Goal: Task Accomplishment & Management: Manage account settings

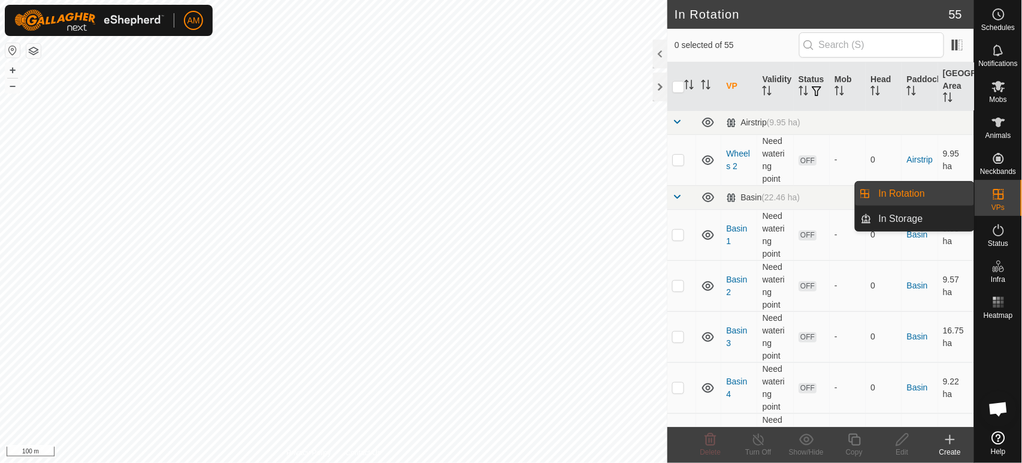
click at [940, 198] on link "In Rotation" at bounding box center [923, 194] width 102 height 24
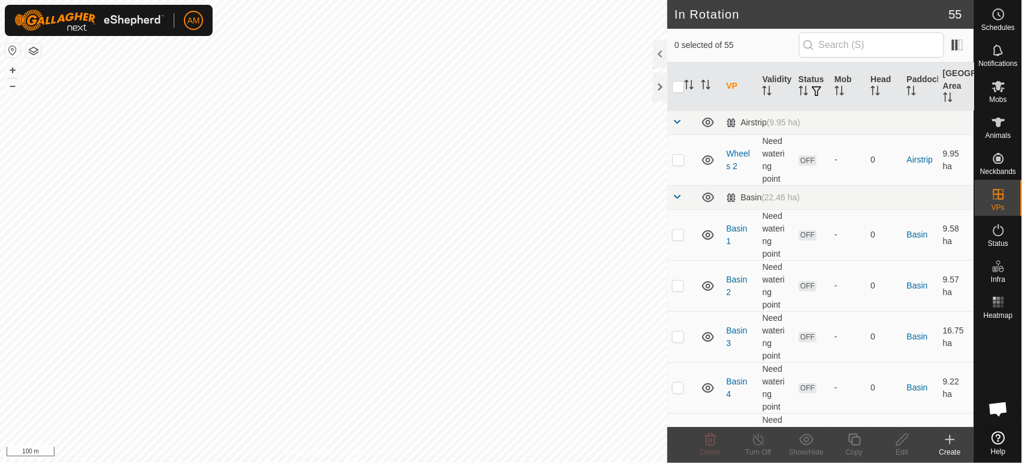
click at [956, 443] on icon at bounding box center [950, 439] width 14 height 14
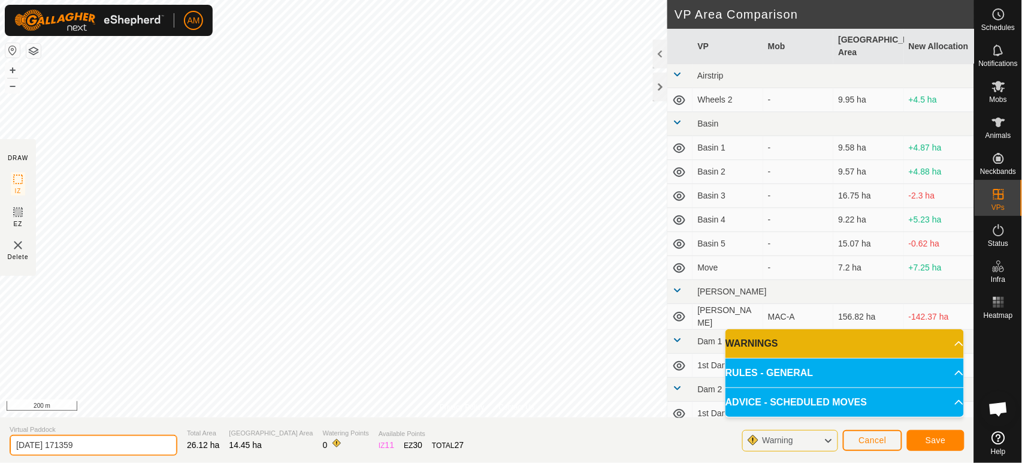
drag, startPoint x: 110, startPoint y: 443, endPoint x: 0, endPoint y: 466, distance: 112.6
click at [0, 462] on html "AM Schedules Notifications Mobs Animals Neckbands VPs Status Infra Heatmap Help…" at bounding box center [511, 231] width 1022 height 463
type input "Middle Flat 4"
click at [933, 436] on span "Save" at bounding box center [936, 440] width 20 height 10
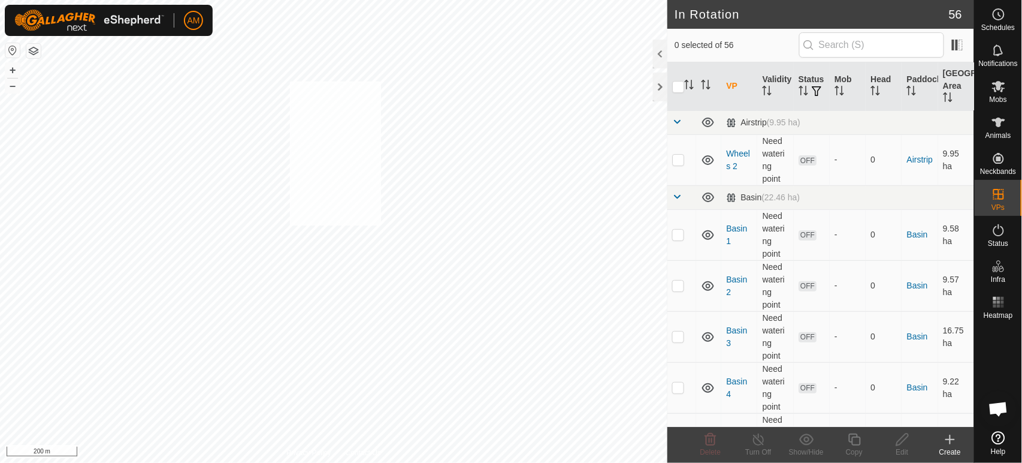
checkbox input "true"
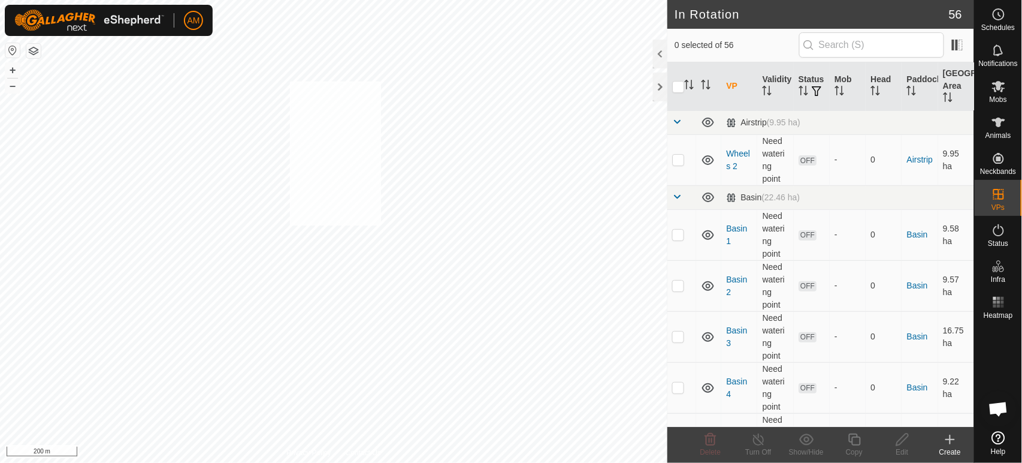
checkbox input "true"
click at [994, 111] on div "Animals" at bounding box center [998, 126] width 47 height 36
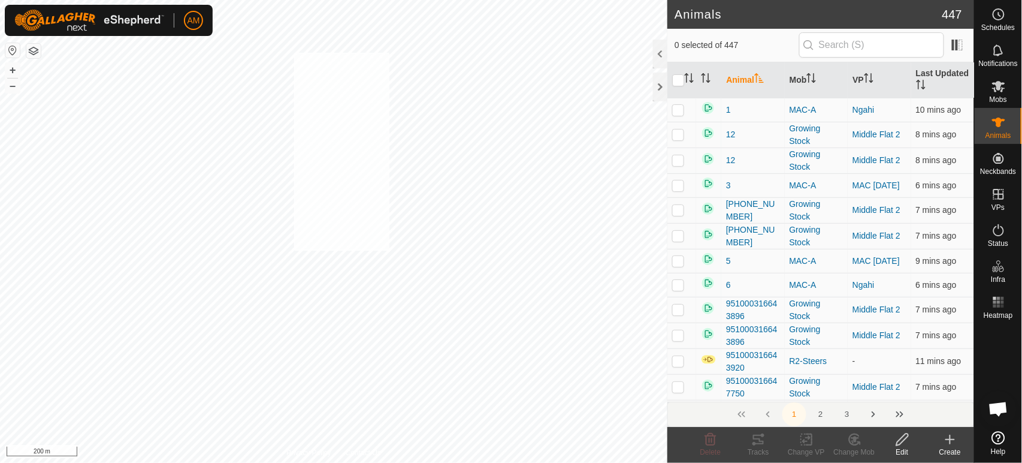
checkbox input "true"
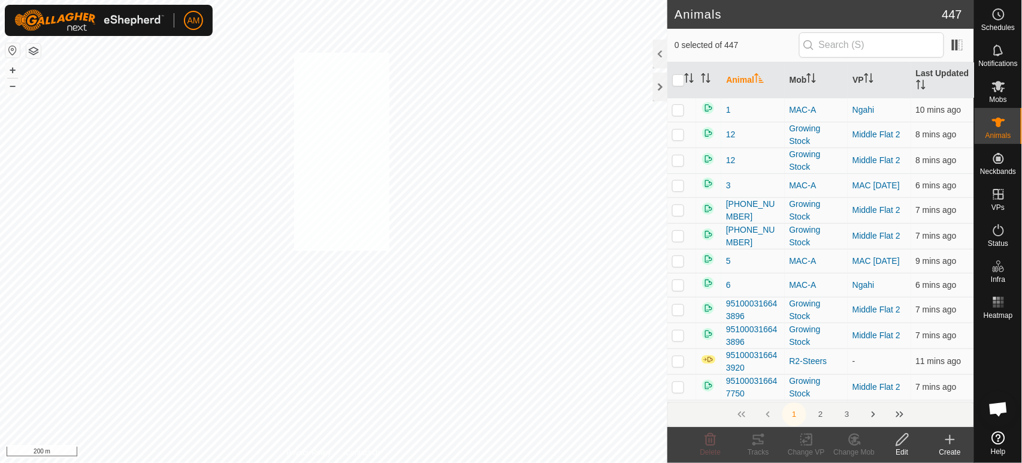
checkbox input "true"
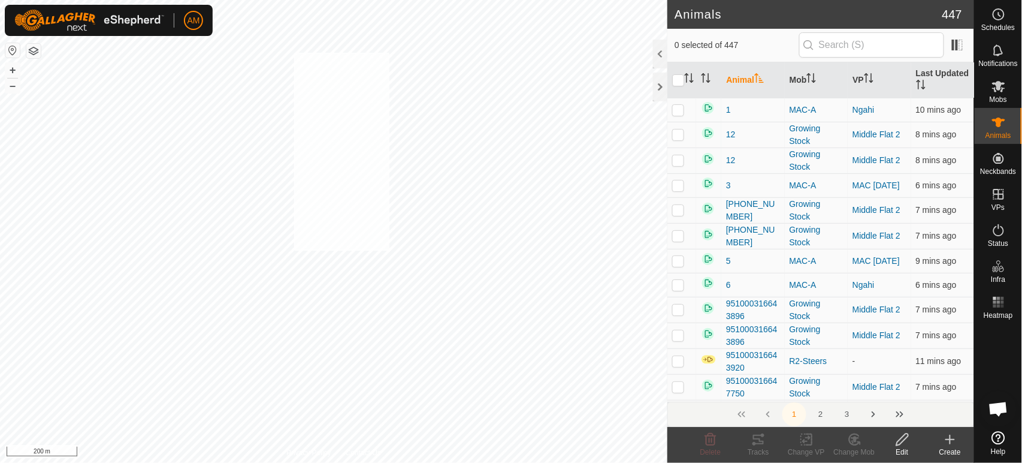
checkbox input "true"
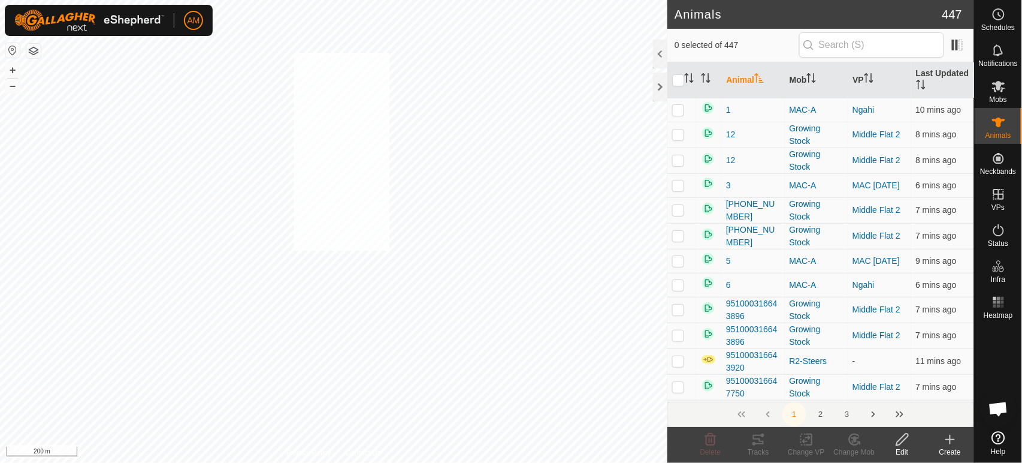
checkbox input "true"
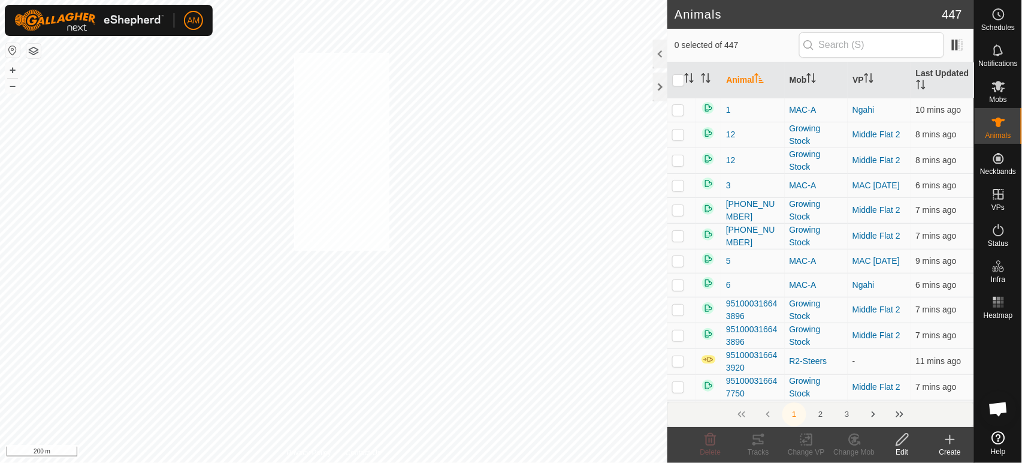
checkbox input "true"
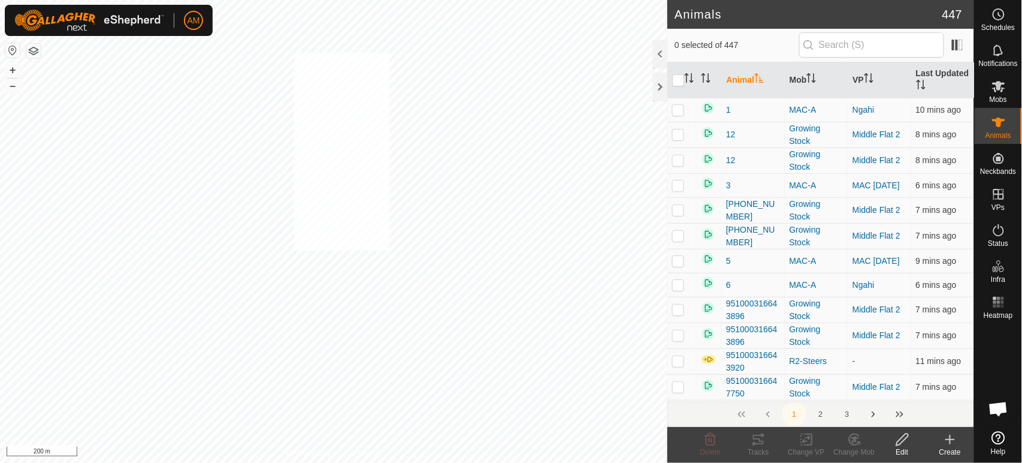
checkbox input "true"
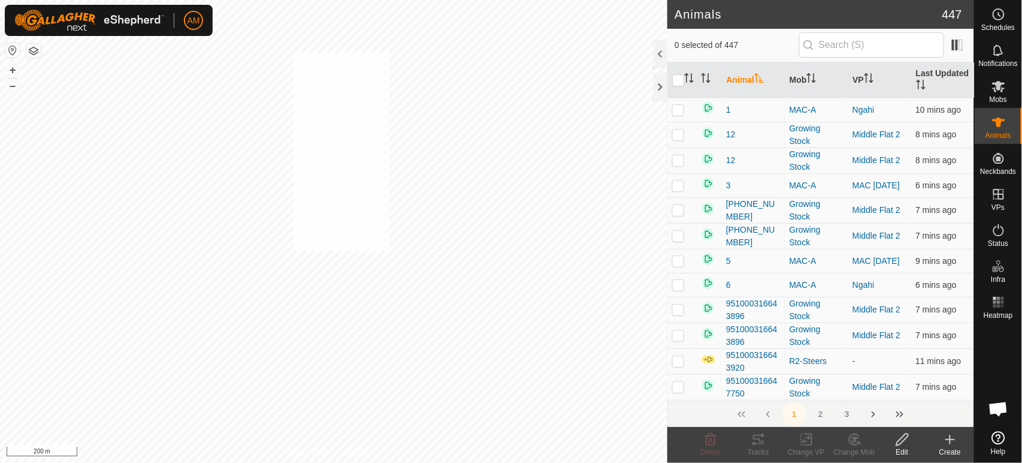
checkbox input "true"
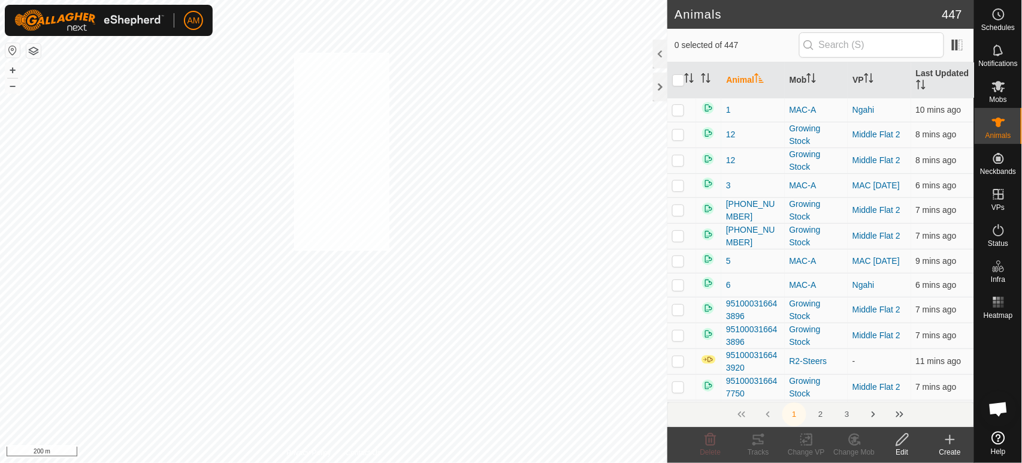
checkbox input "true"
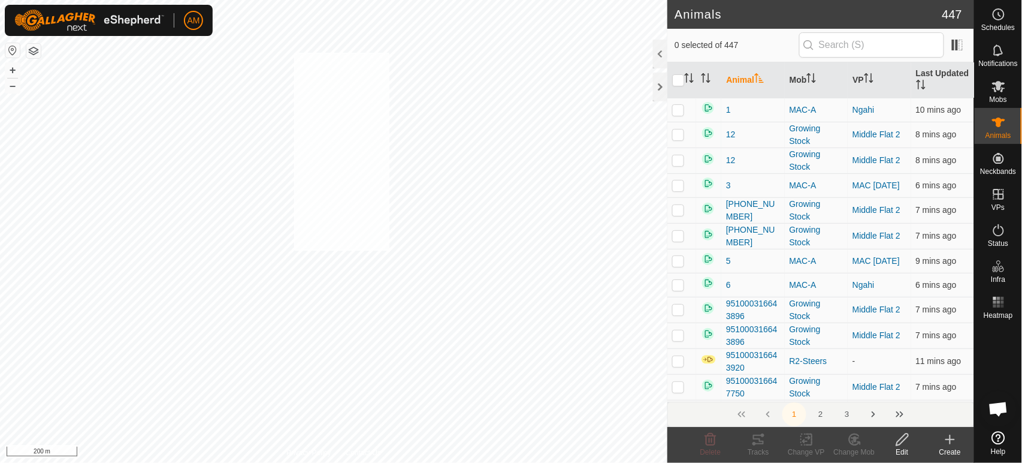
checkbox input "true"
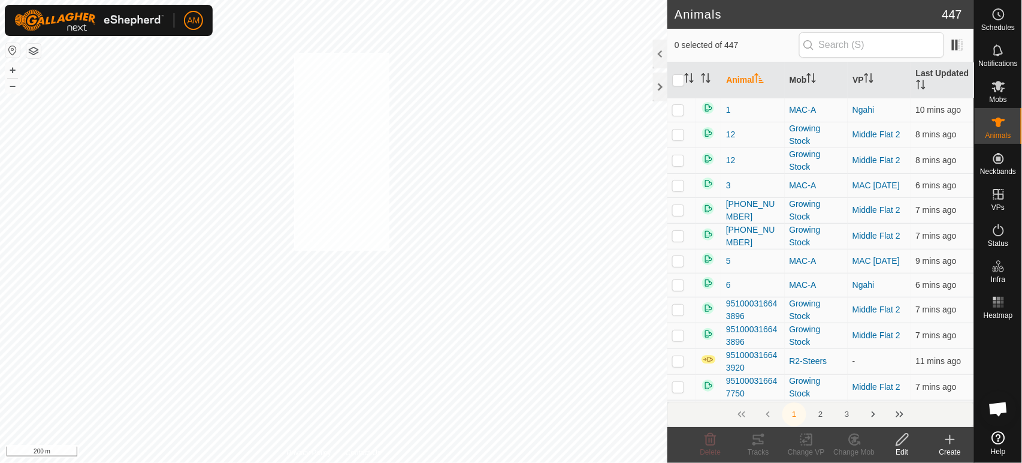
checkbox input "true"
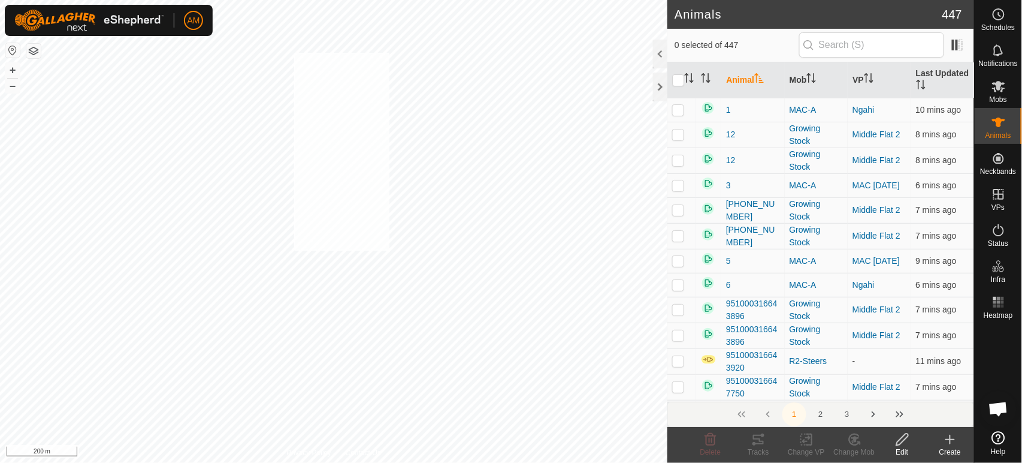
checkbox input "true"
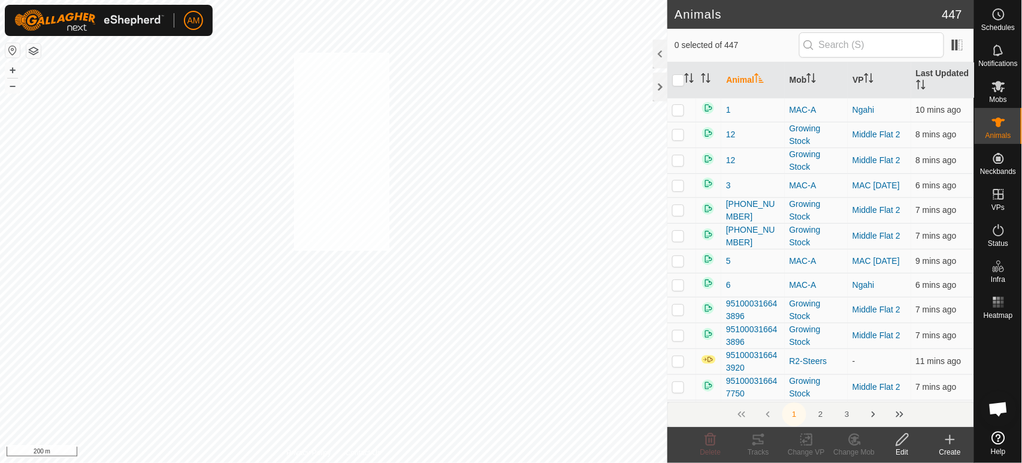
checkbox input "true"
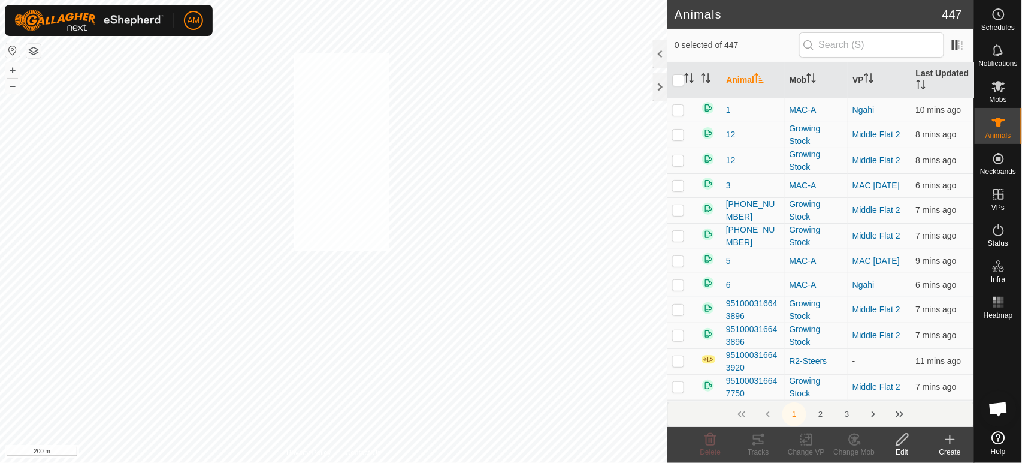
checkbox input "true"
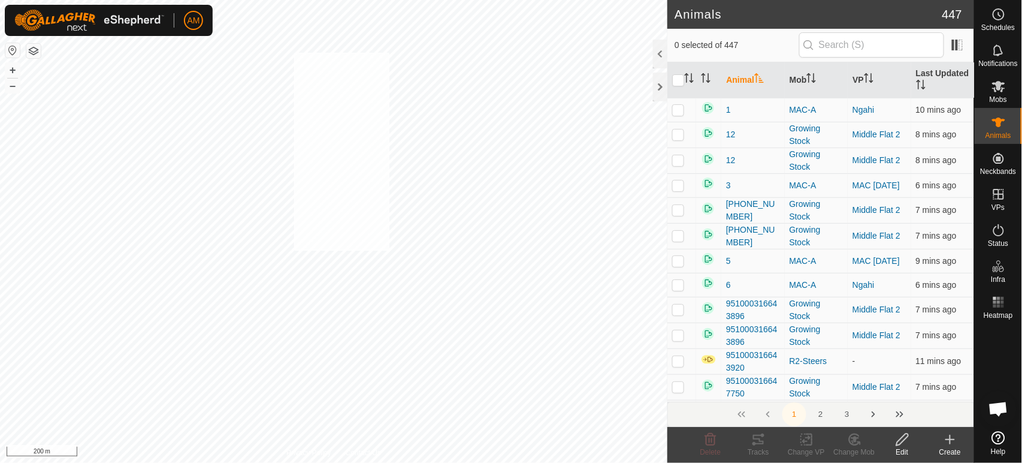
checkbox input "true"
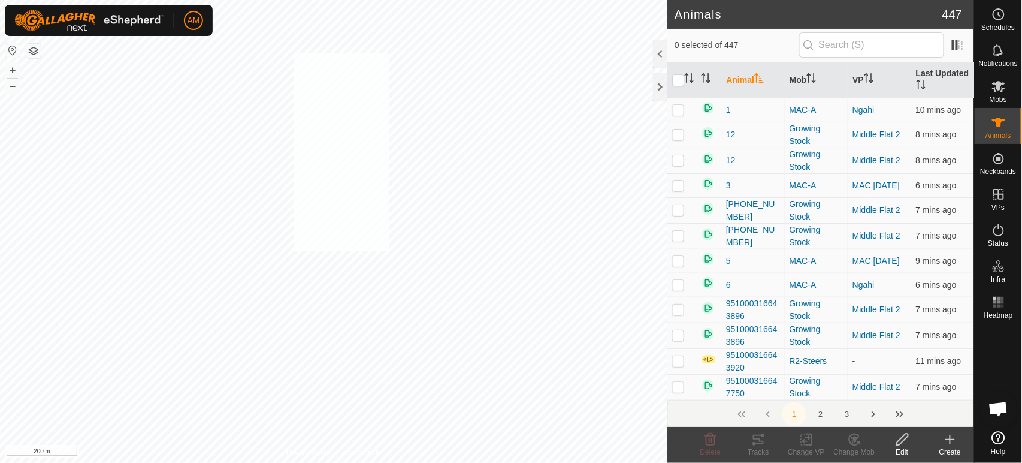
checkbox input "true"
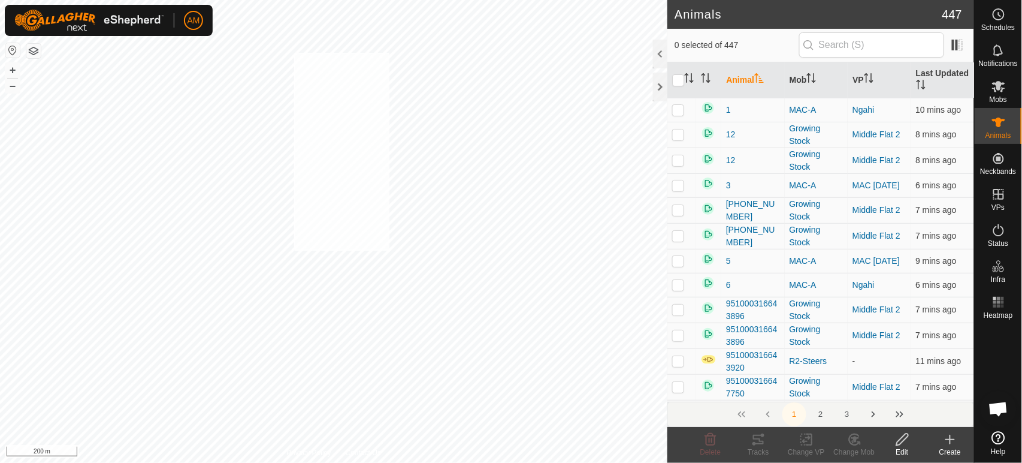
checkbox input "true"
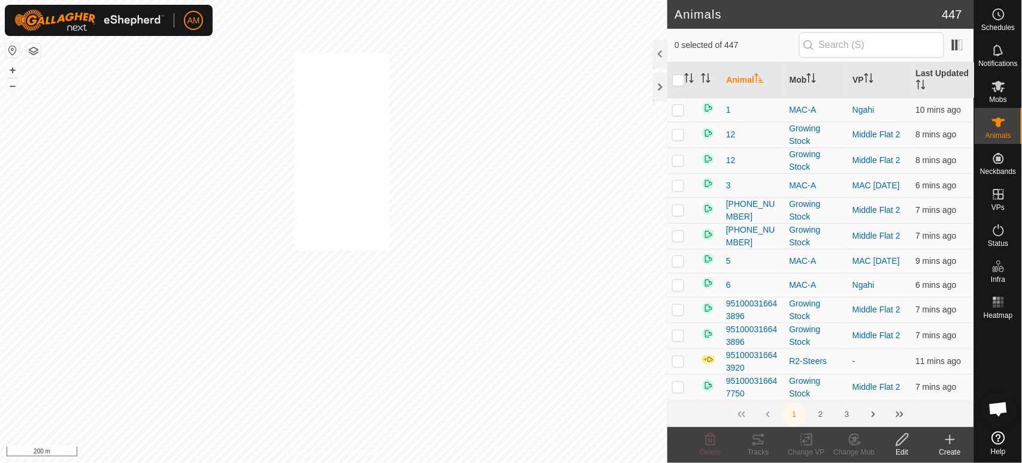
checkbox input "true"
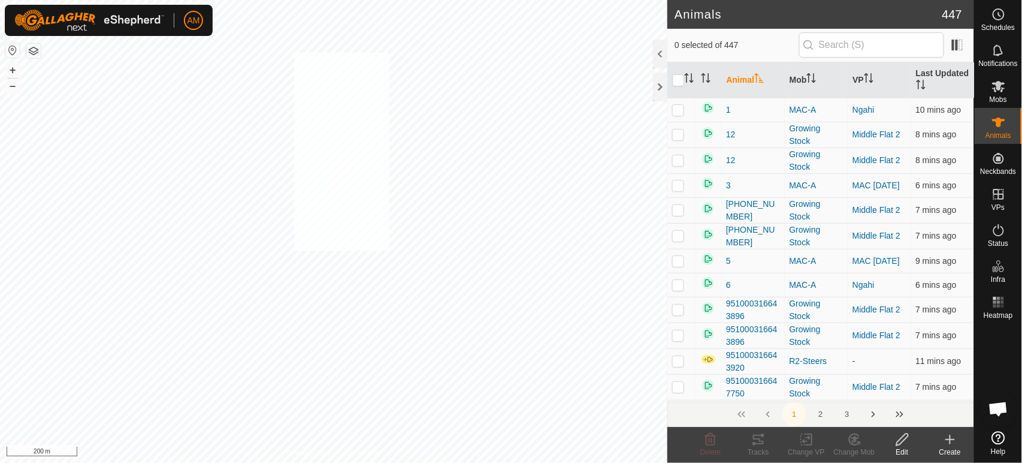
checkbox input "true"
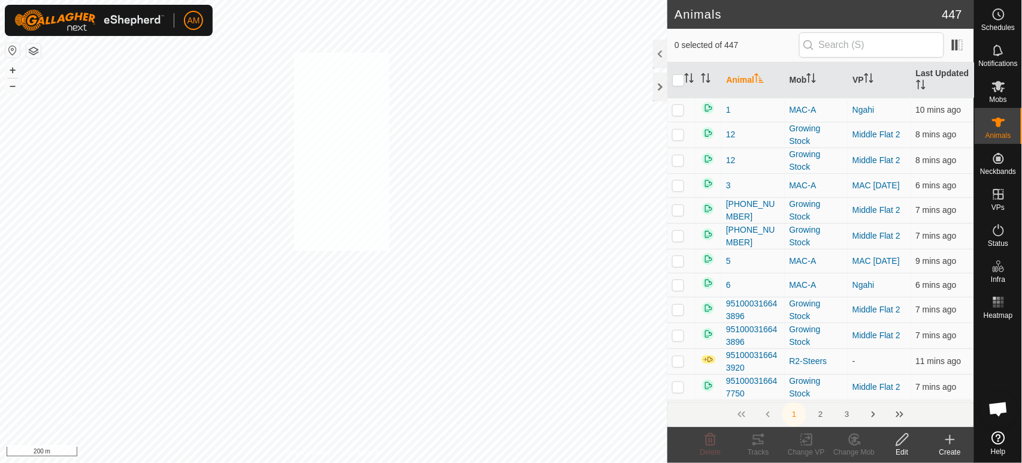
checkbox input "true"
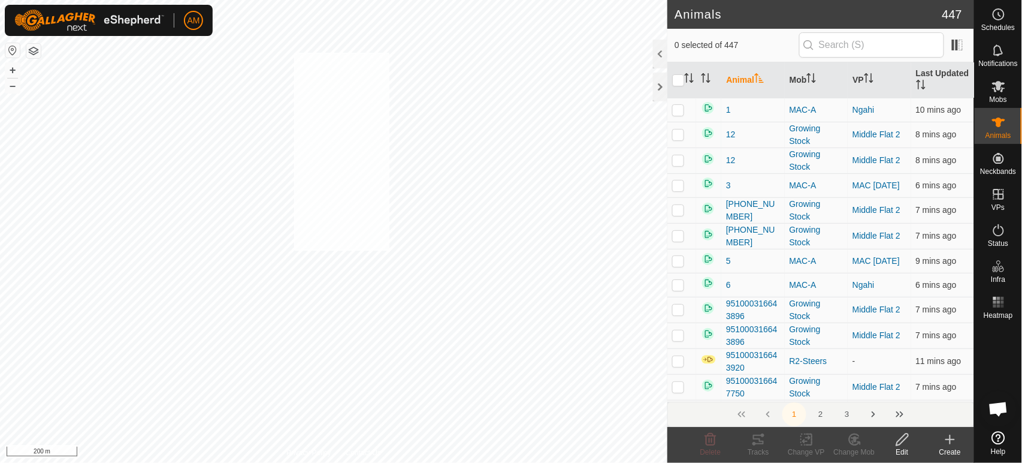
checkbox input "true"
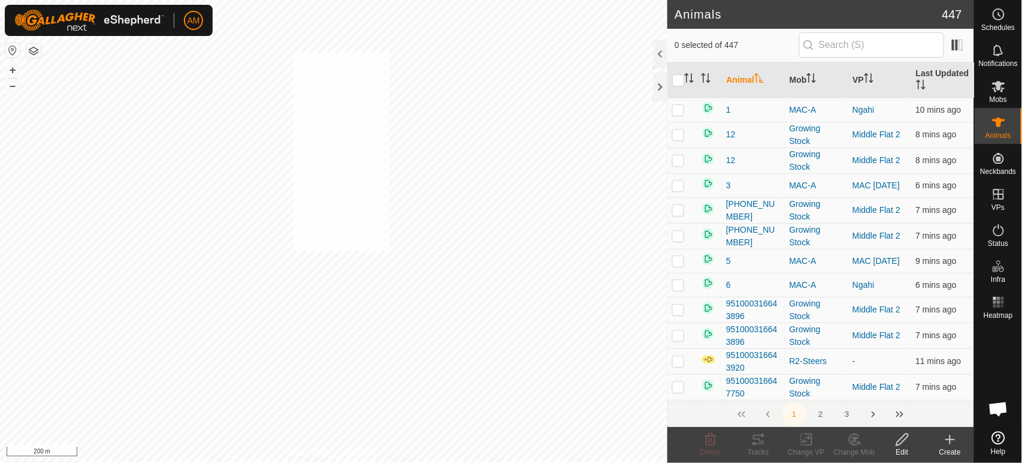
checkbox input "true"
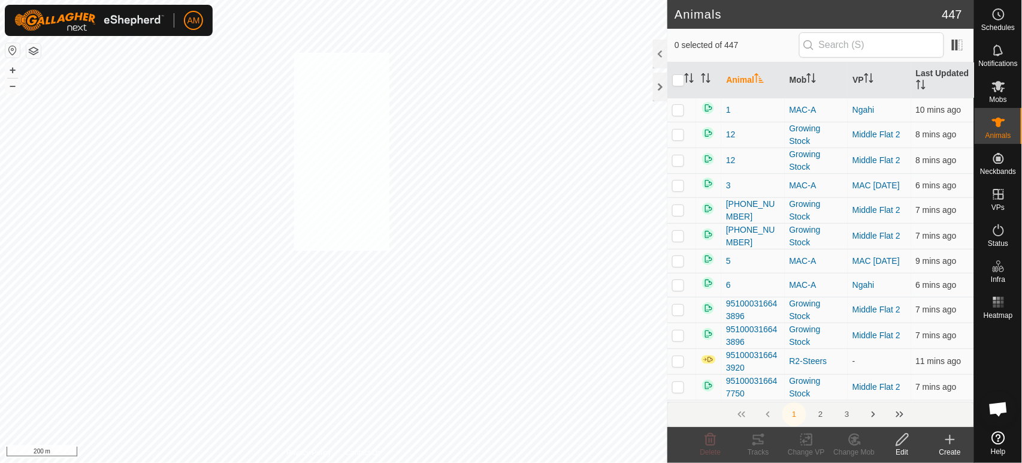
checkbox input "true"
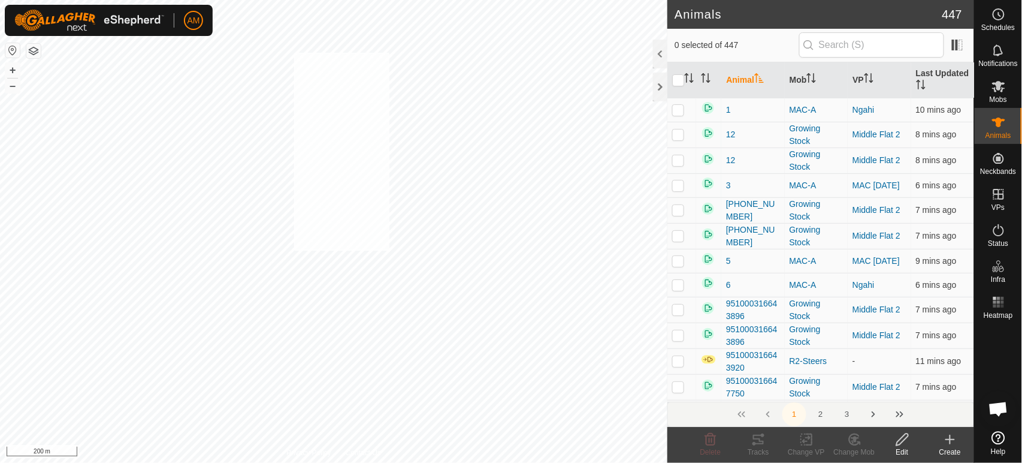
checkbox input "true"
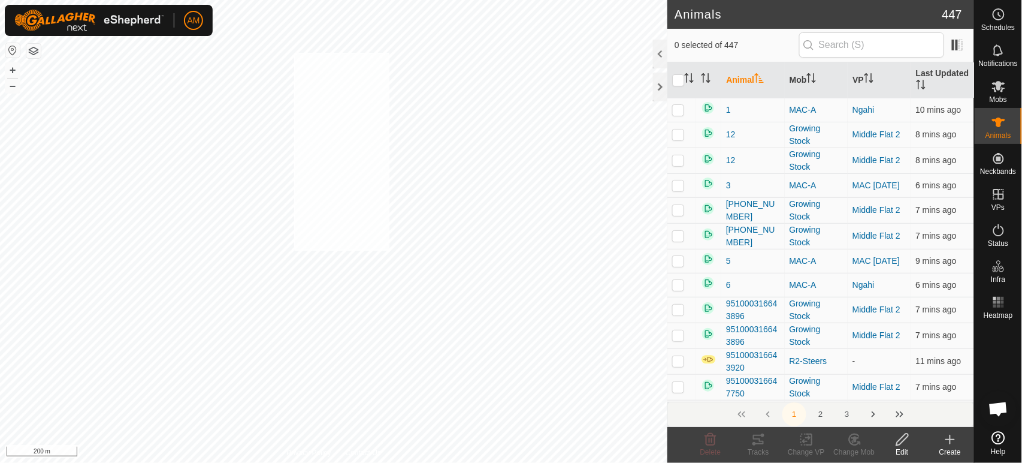
checkbox input "true"
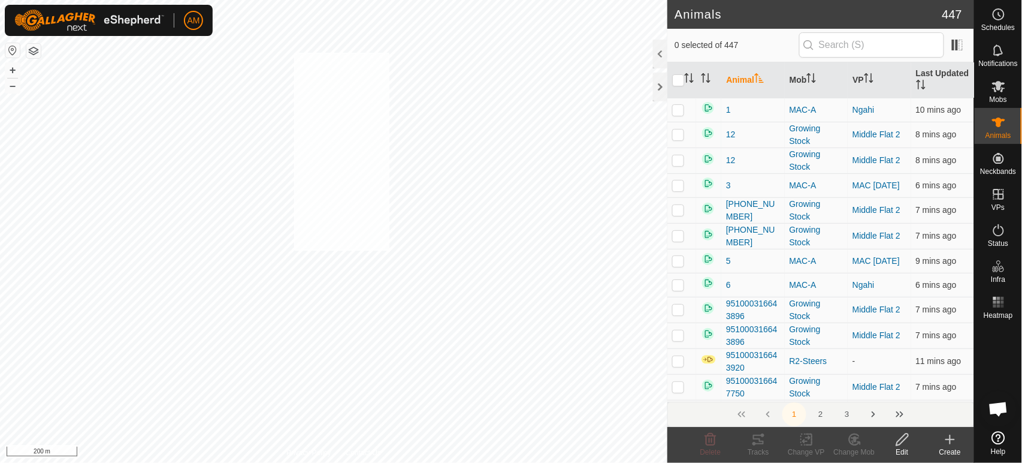
checkbox input "true"
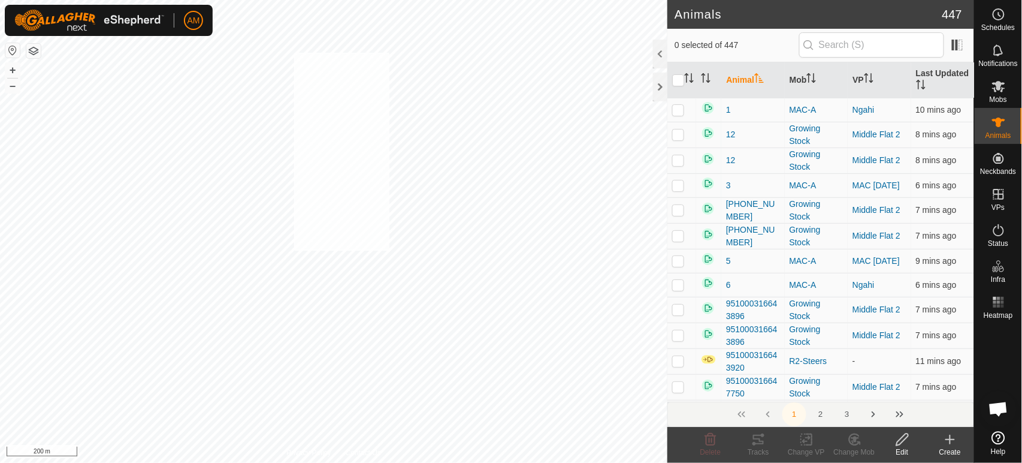
checkbox input "true"
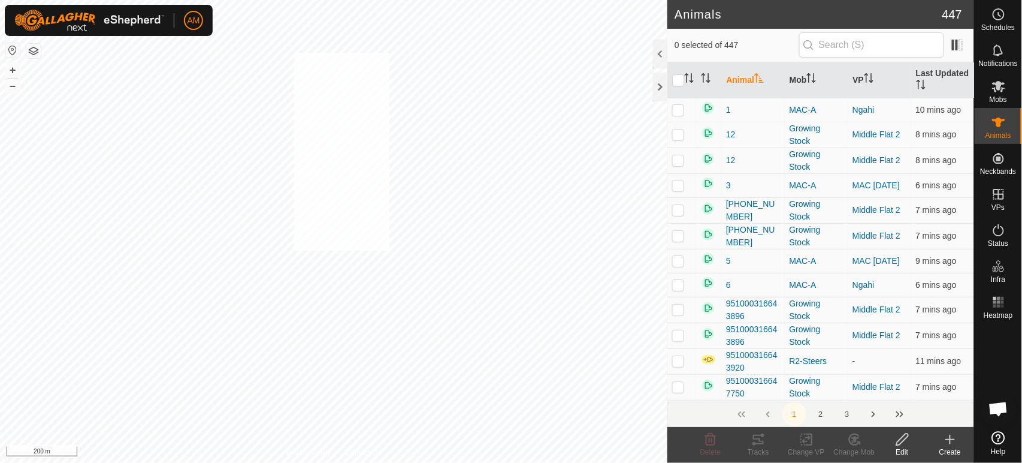
checkbox input "true"
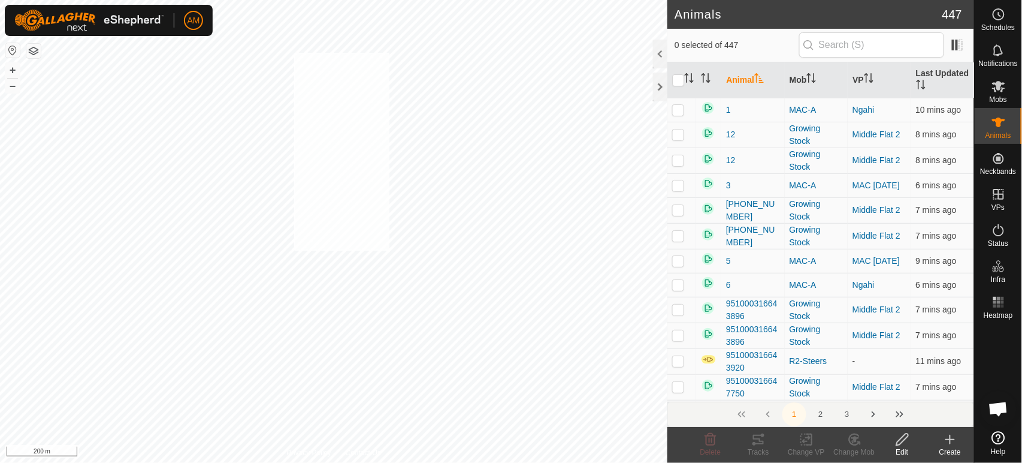
checkbox input "true"
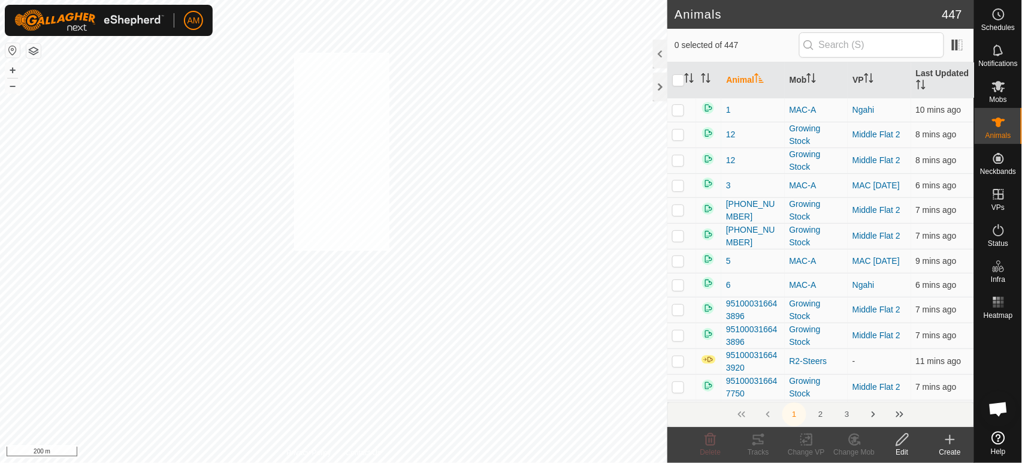
checkbox input "true"
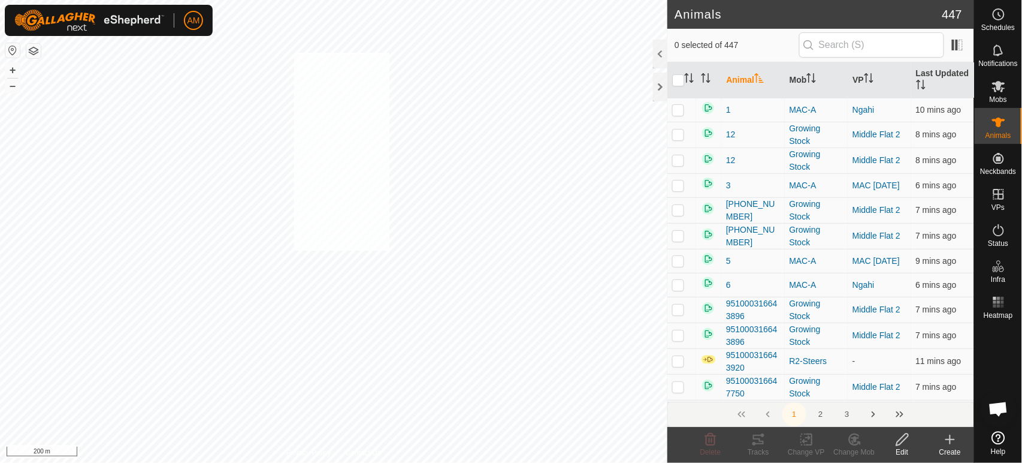
checkbox input "true"
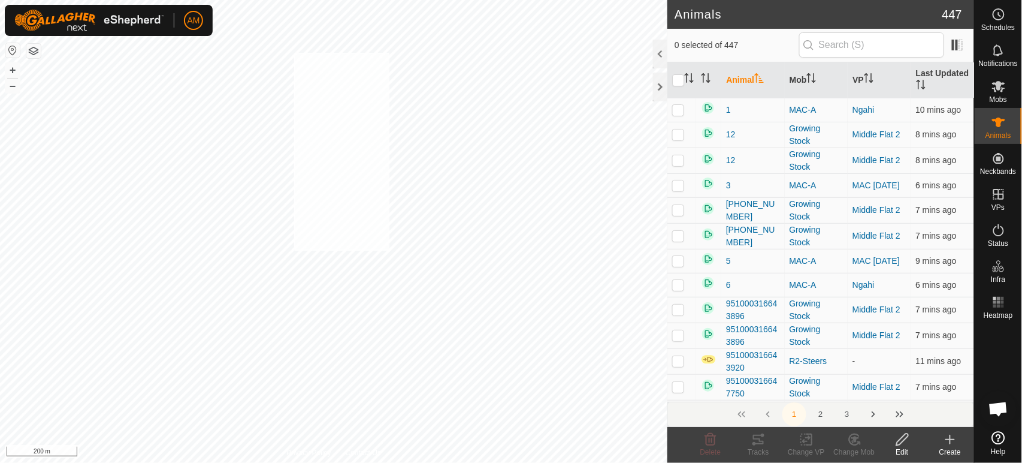
checkbox input "true"
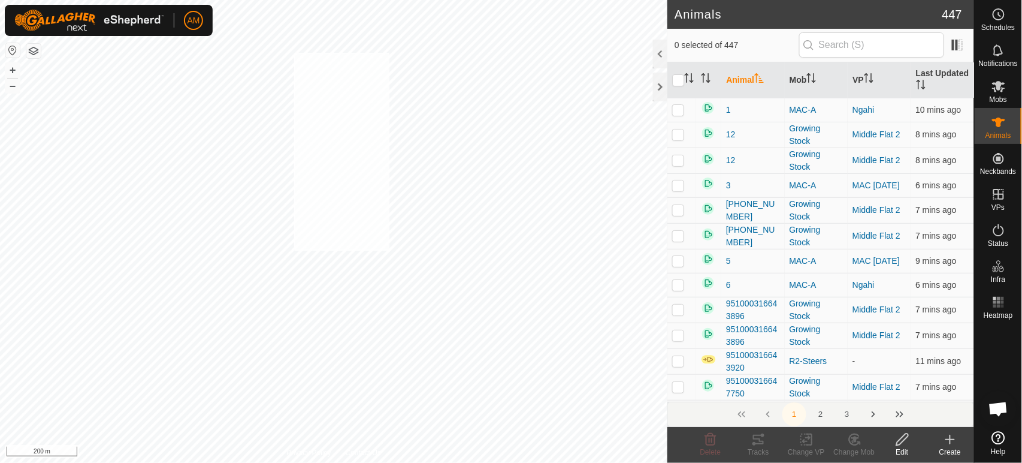
checkbox input "true"
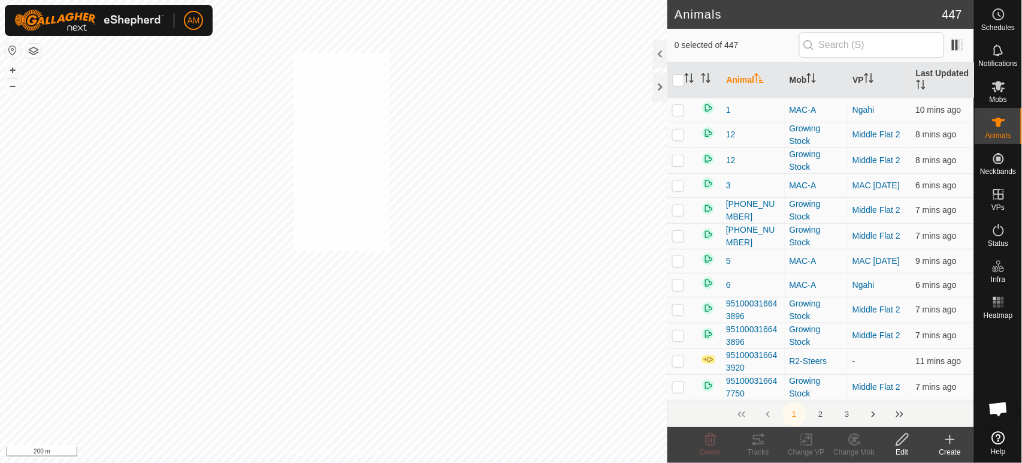
checkbox input "true"
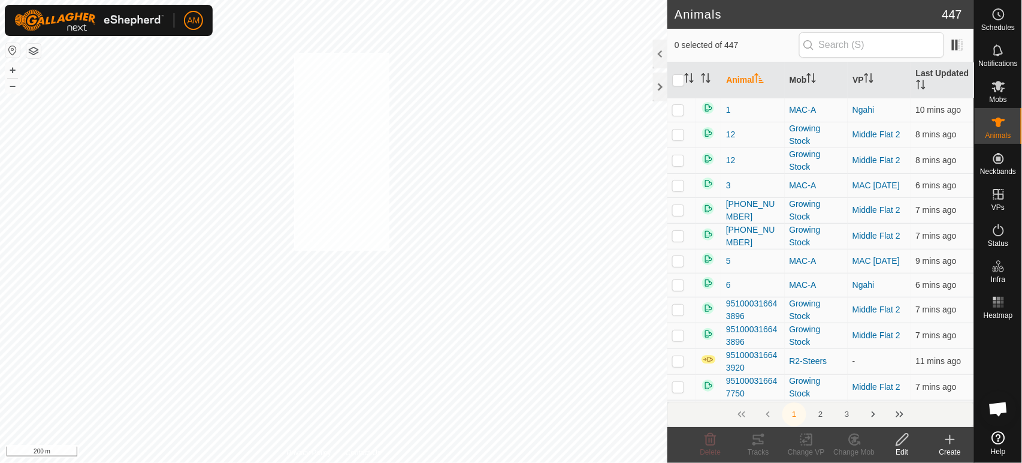
checkbox input "true"
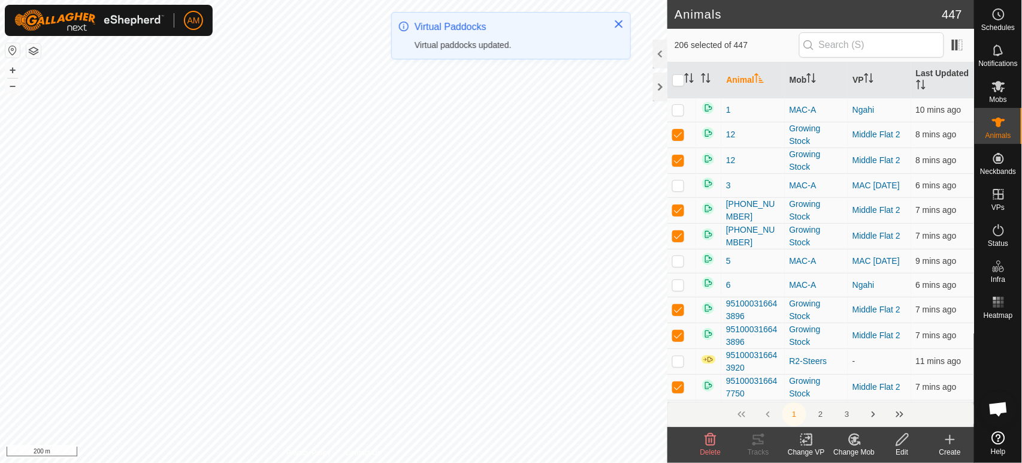
click at [802, 447] on div "Change VP" at bounding box center [807, 451] width 48 height 11
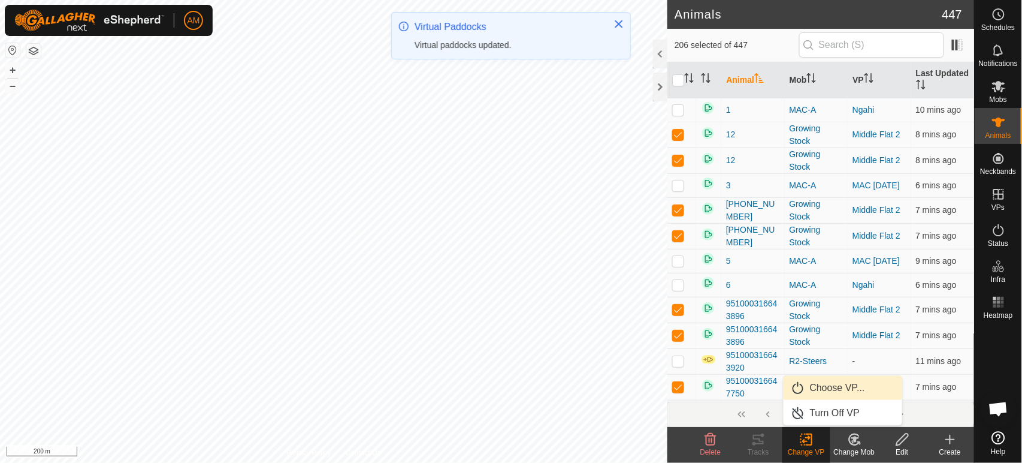
click at [830, 388] on link "Choose VP..." at bounding box center [843, 388] width 119 height 24
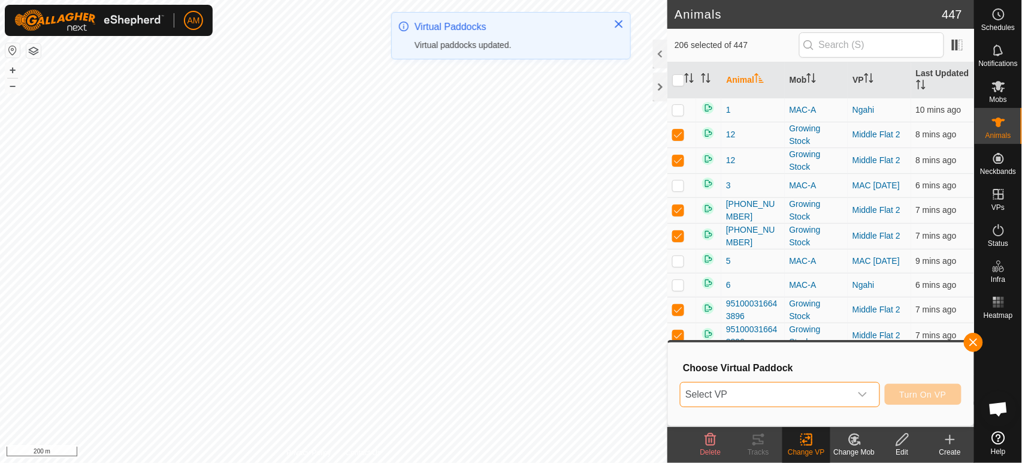
click at [828, 404] on span "Select VP" at bounding box center [766, 394] width 170 height 24
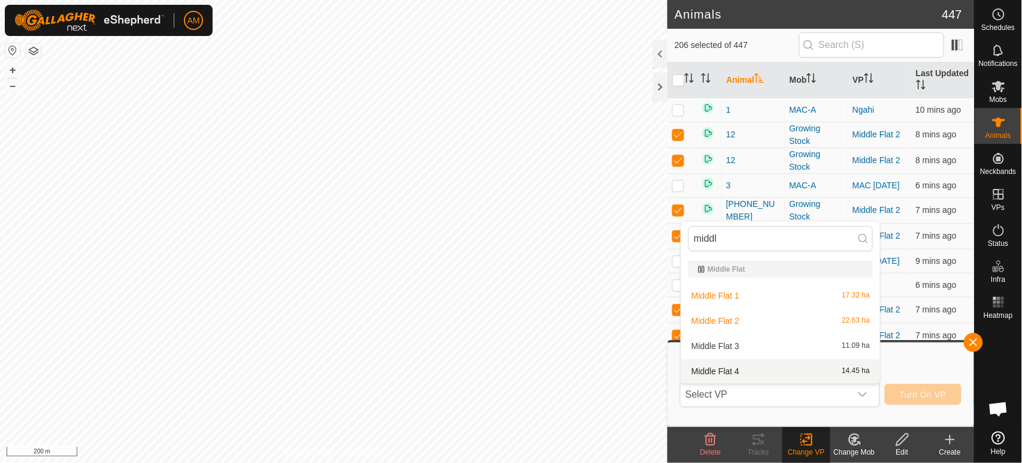
type input "middl"
click at [757, 365] on li "Middle Flat 4 14.45 ha" at bounding box center [780, 371] width 199 height 24
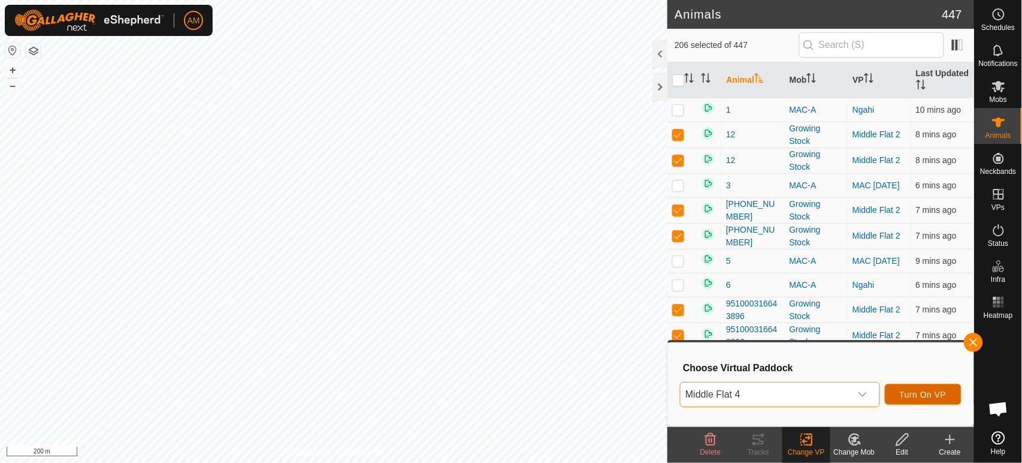
click at [937, 396] on span "Turn On VP" at bounding box center [923, 394] width 47 height 10
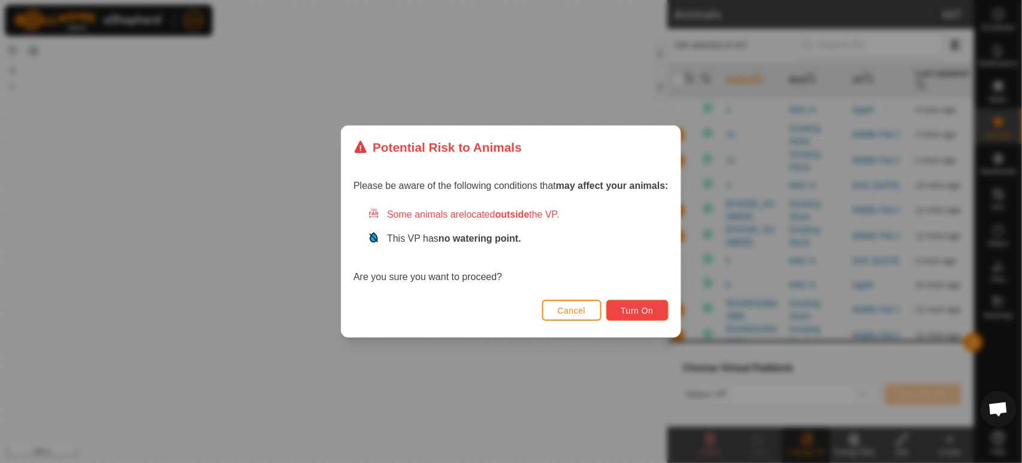
click at [640, 313] on span "Turn On" at bounding box center [637, 311] width 32 height 10
